Goal: Transaction & Acquisition: Purchase product/service

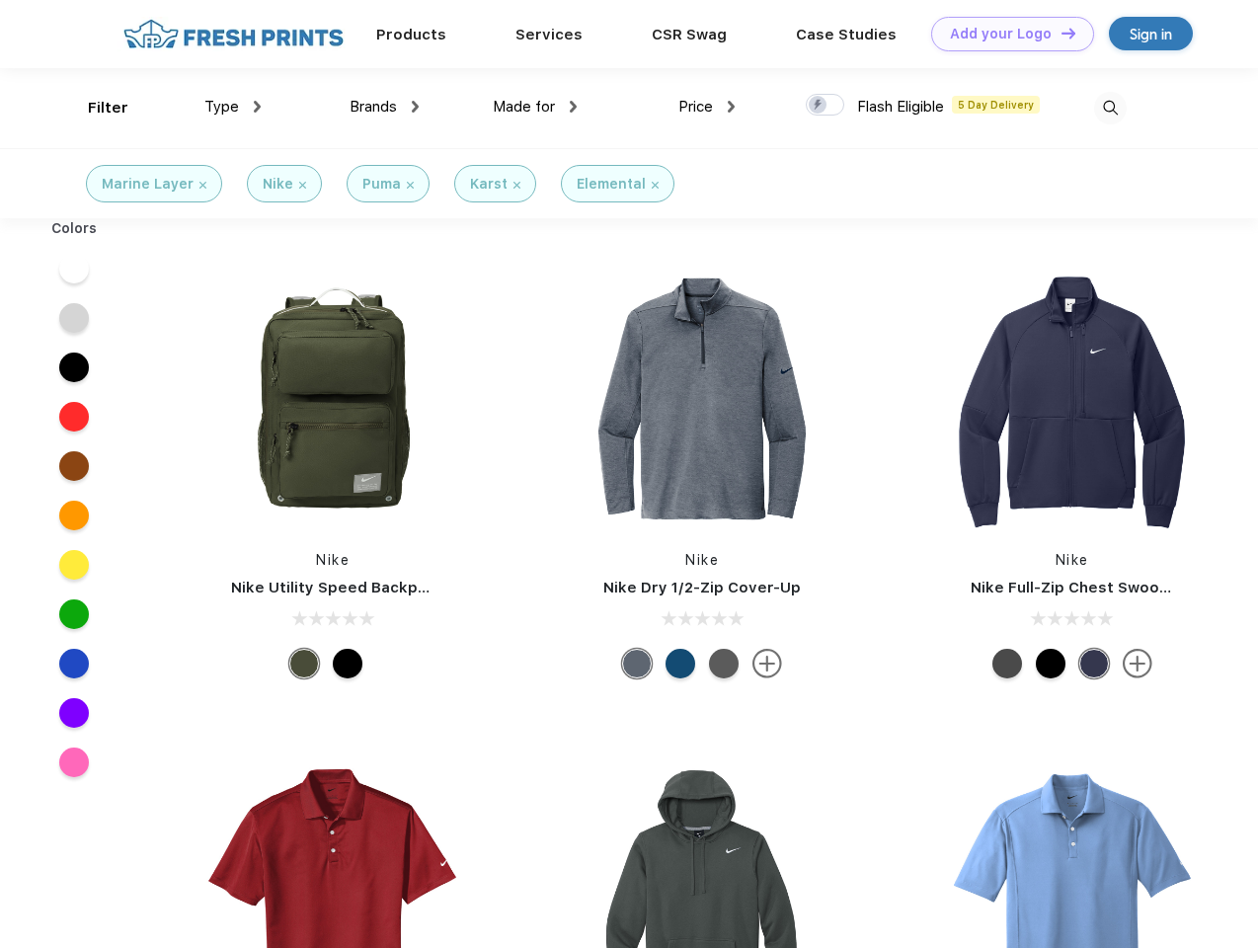
click at [1005, 34] on link "Add your Logo Design Tool" at bounding box center [1012, 34] width 163 height 35
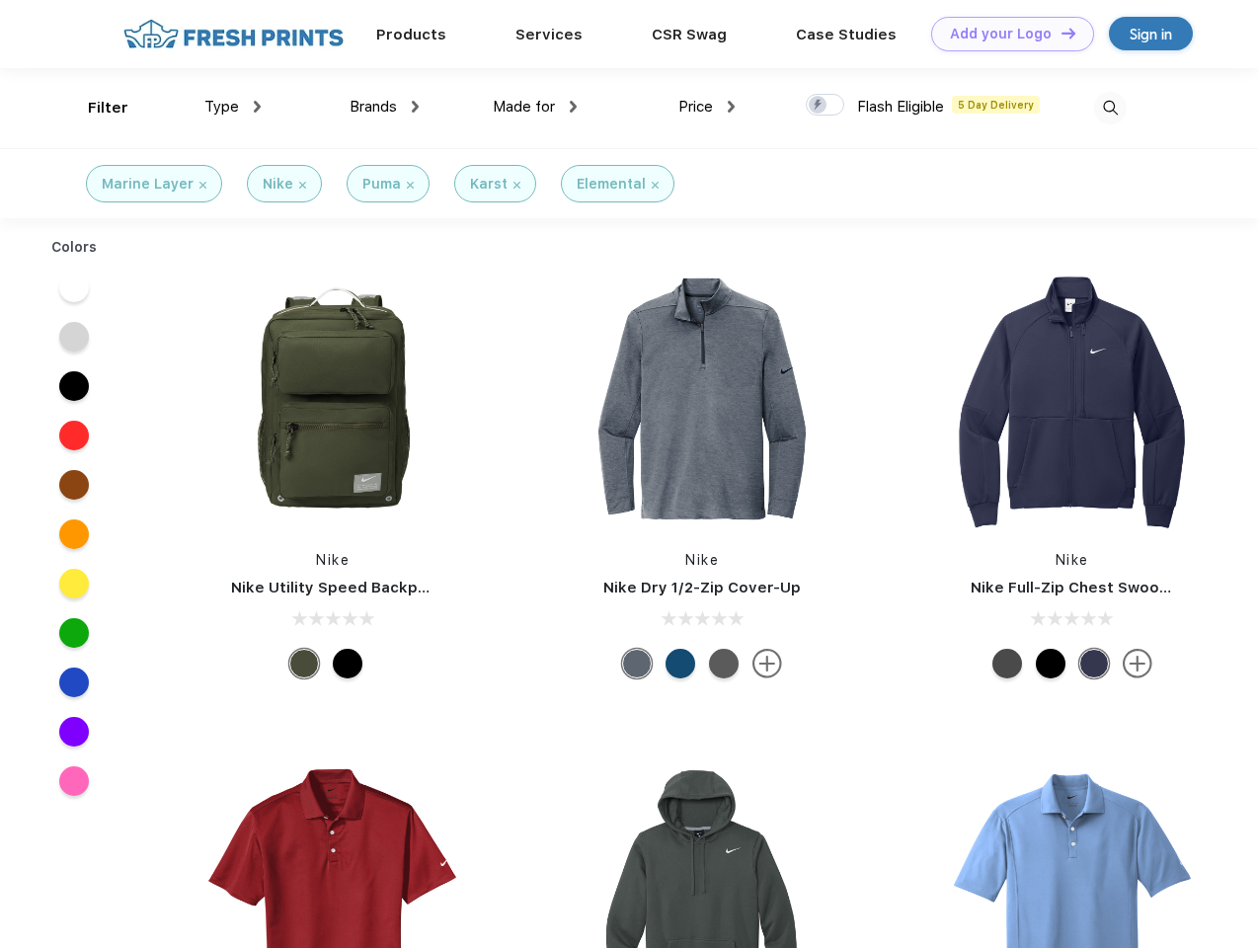
click at [0, 0] on div "Design Tool" at bounding box center [0, 0] width 0 height 0
click at [1059, 33] on link "Add your Logo Design Tool" at bounding box center [1012, 34] width 163 height 35
click at [95, 108] on div "Filter" at bounding box center [108, 108] width 40 height 23
click at [233, 107] on span "Type" at bounding box center [221, 107] width 35 height 18
click at [384, 107] on span "Brands" at bounding box center [373, 107] width 47 height 18
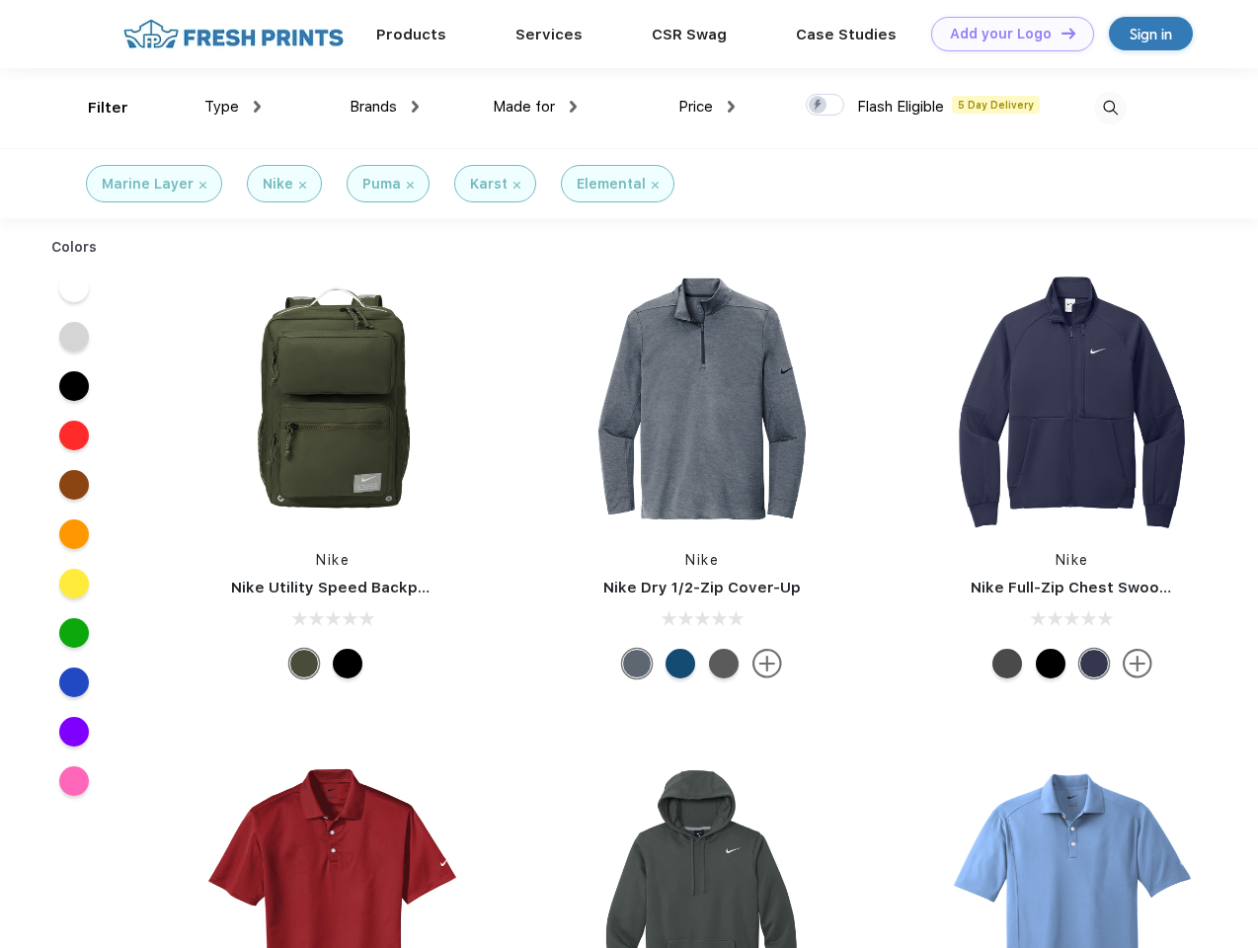
click at [535, 107] on span "Made for" at bounding box center [524, 107] width 62 height 18
click at [707, 107] on span "Price" at bounding box center [695, 107] width 35 height 18
click at [825, 106] on div at bounding box center [825, 105] width 39 height 22
click at [819, 106] on input "checkbox" at bounding box center [812, 99] width 13 height 13
click at [1110, 108] on img at bounding box center [1110, 108] width 33 height 33
